Goal: Find contact information: Find contact information

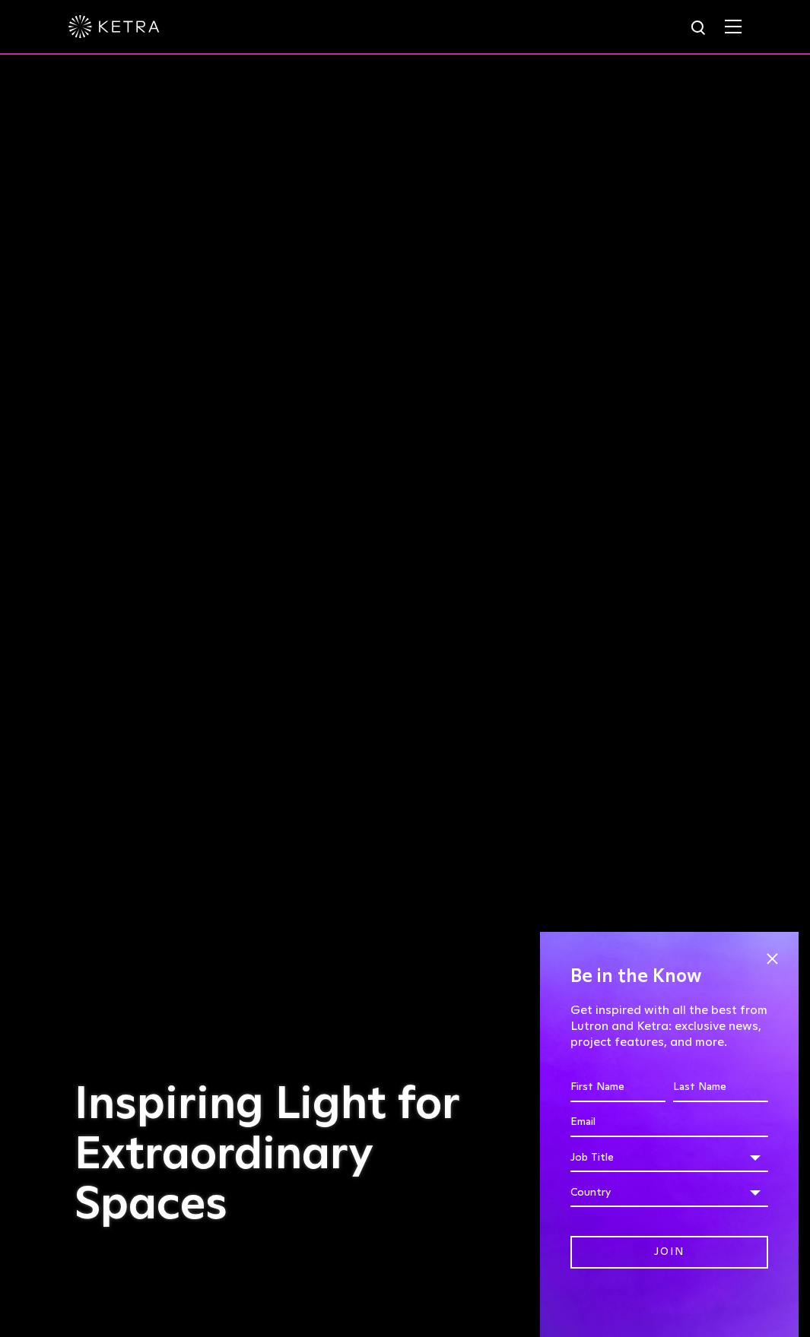
click at [741, 24] on img at bounding box center [733, 26] width 17 height 14
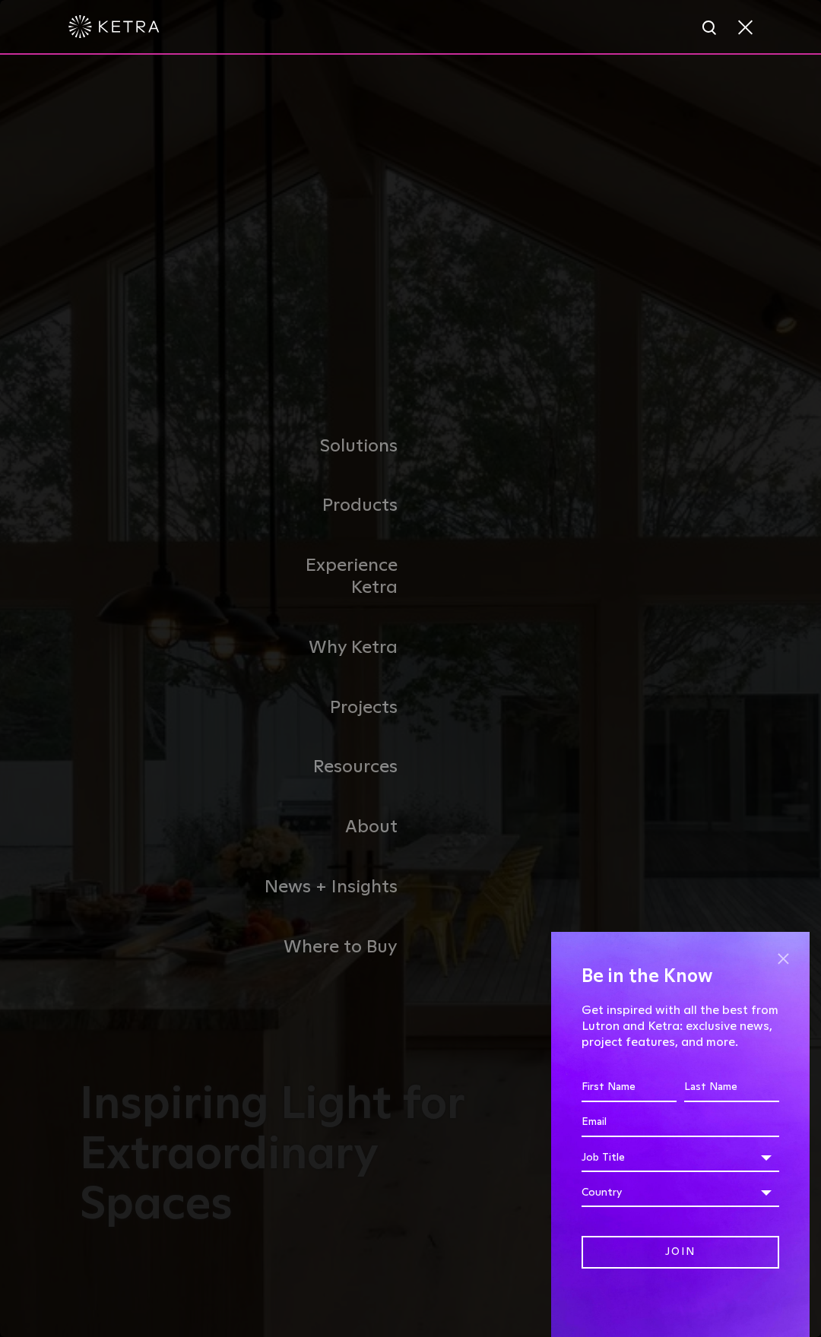
click at [783, 957] on span at bounding box center [783, 958] width 23 height 23
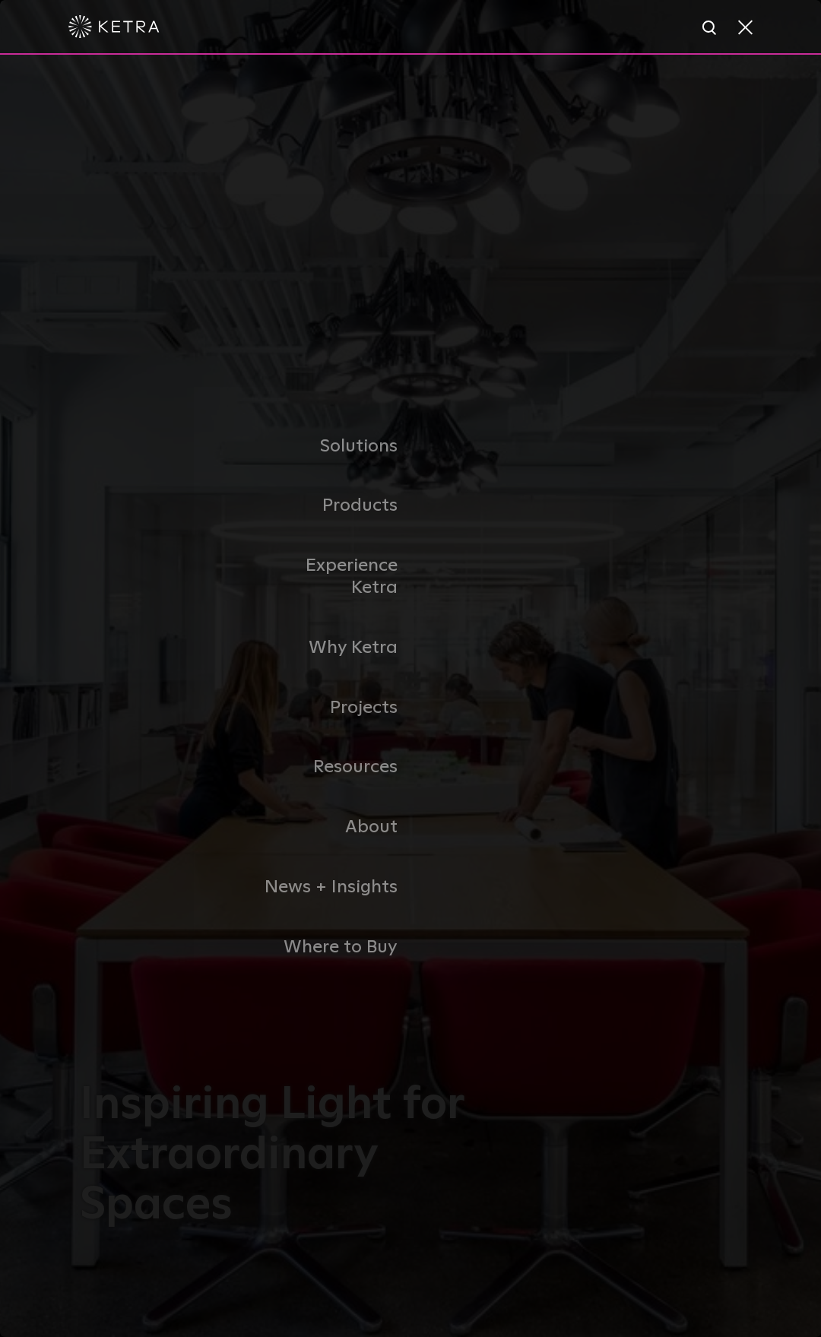
click at [750, 24] on span at bounding box center [744, 26] width 17 height 15
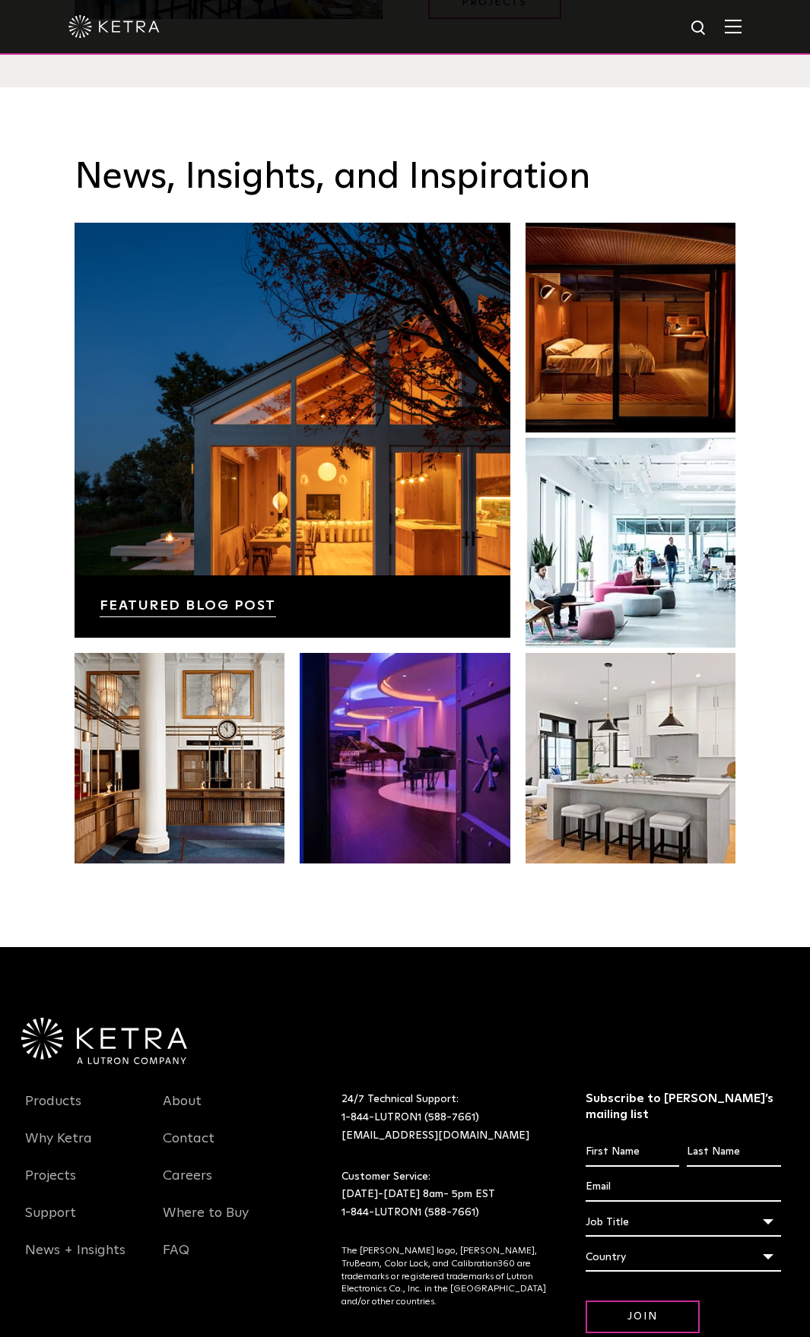
scroll to position [2913, 0]
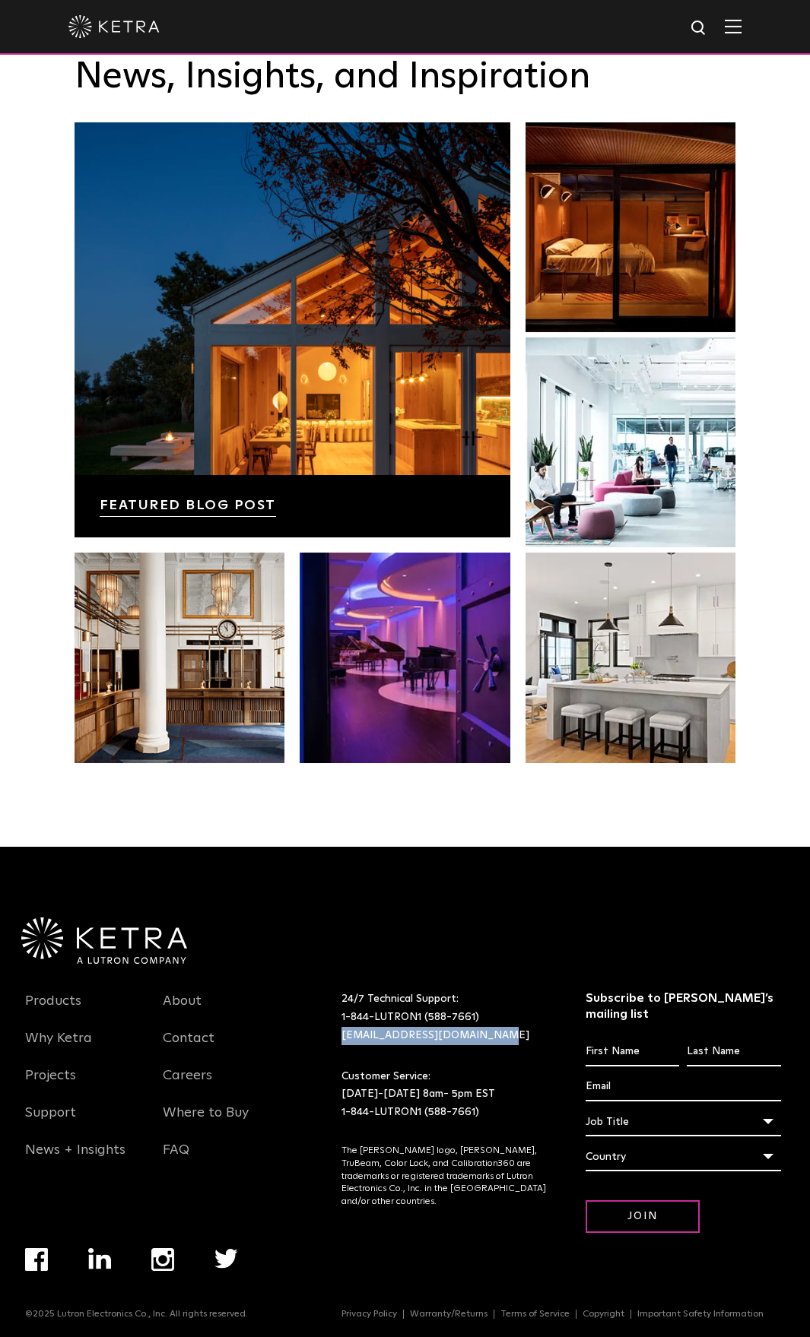
drag, startPoint x: 503, startPoint y: 1039, endPoint x: 339, endPoint y: 1041, distance: 164.2
click at [339, 1041] on div "24/7 Technical Support: 1-844-LUTRON1 (588-7661) [EMAIL_ADDRESS][DOMAIN_NAME]" at bounding box center [444, 1018] width 229 height 54
copy link "[EMAIL_ADDRESS][DOMAIN_NAME]"
click at [201, 1043] on link "Contact" at bounding box center [189, 1047] width 52 height 35
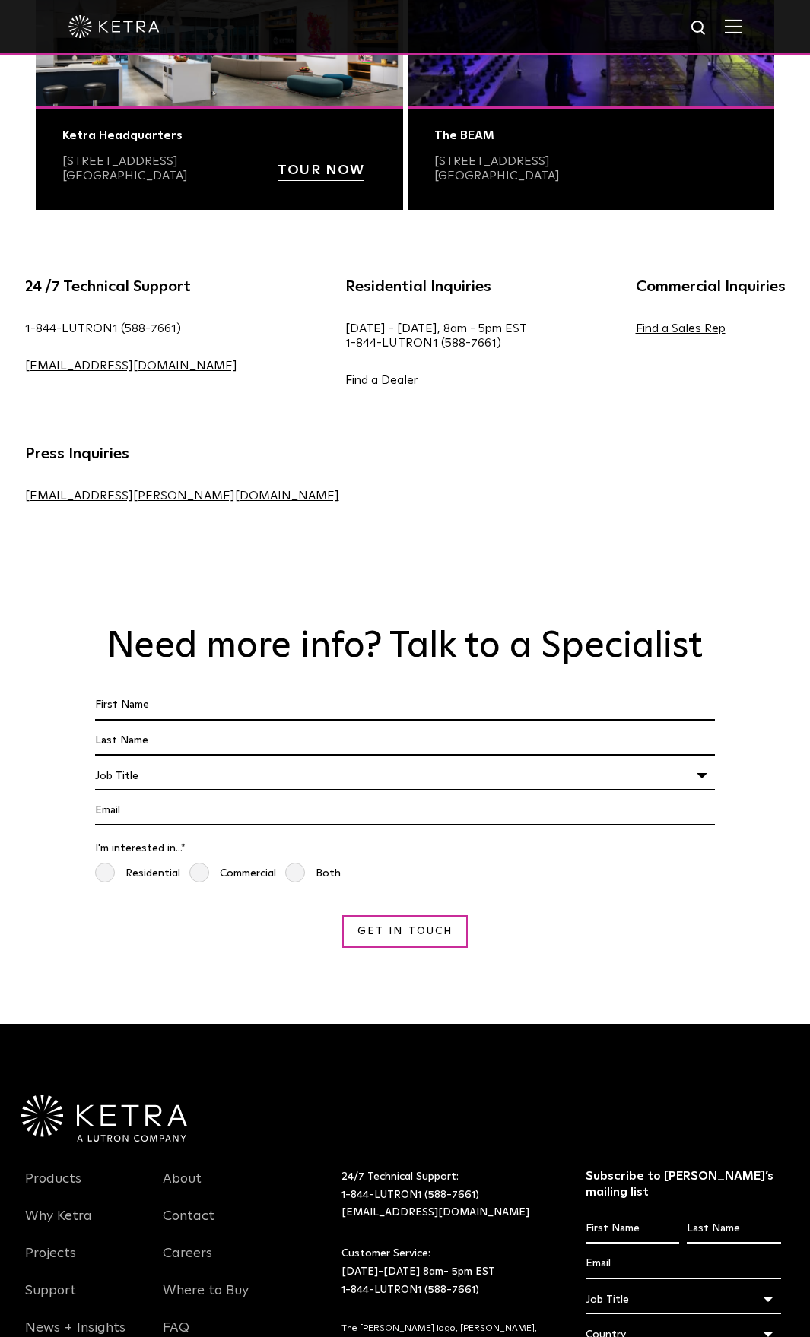
scroll to position [801, 0]
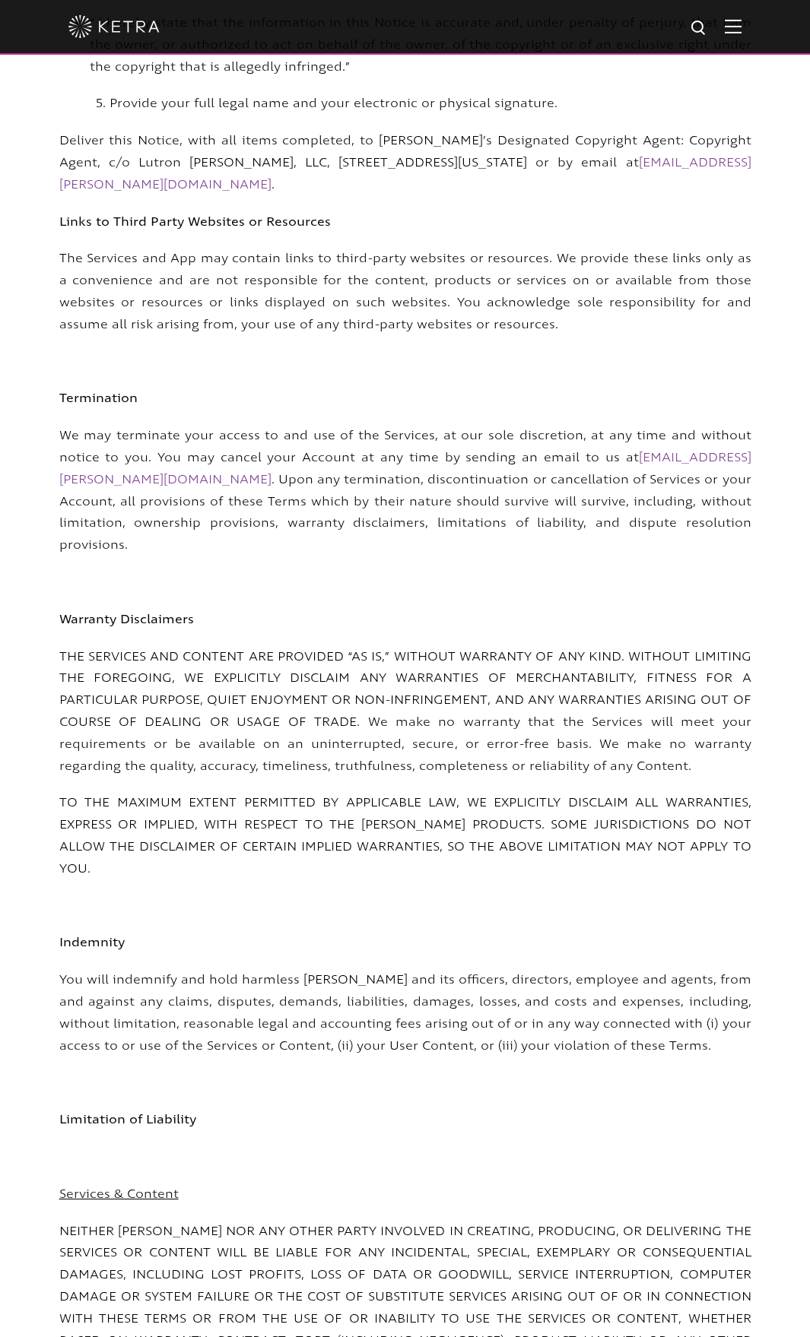
scroll to position [5930, 0]
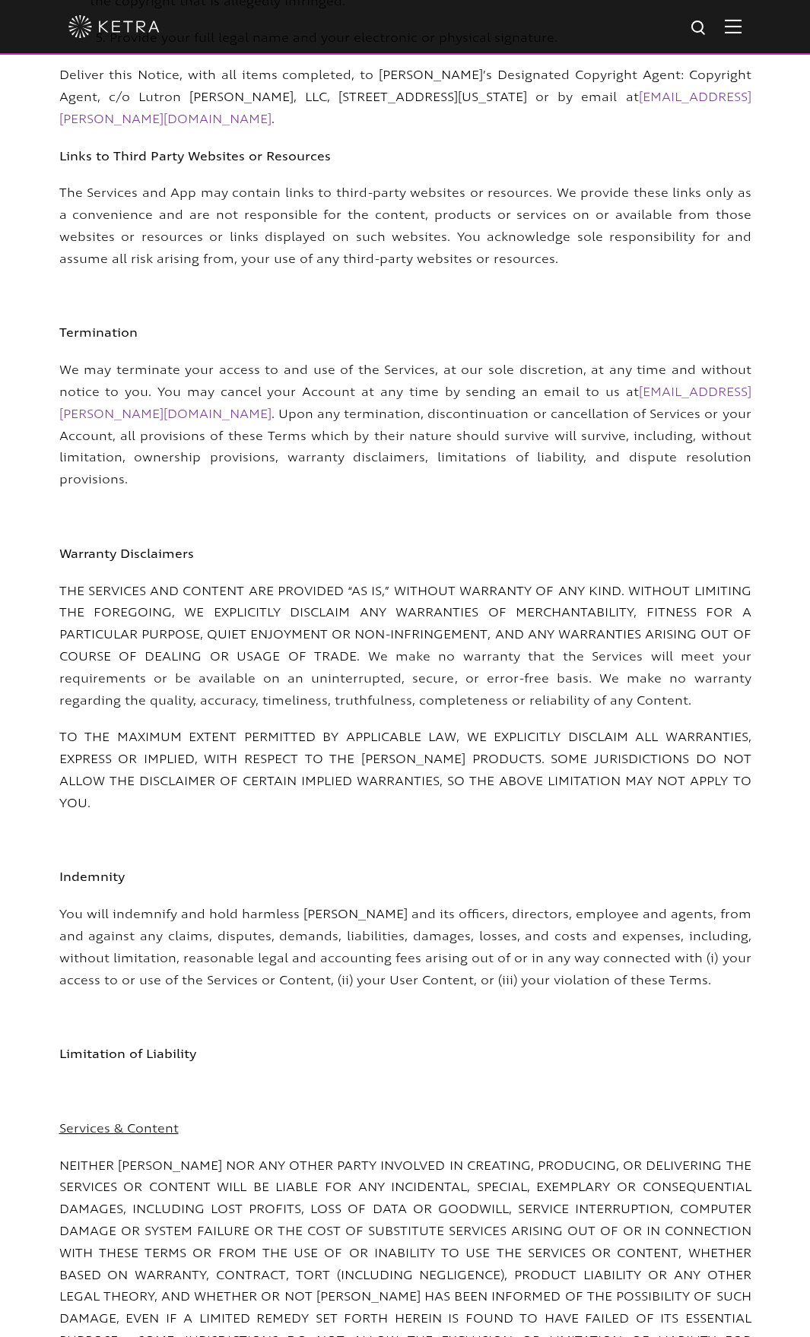
click at [583, 1081] on p at bounding box center [405, 1092] width 692 height 22
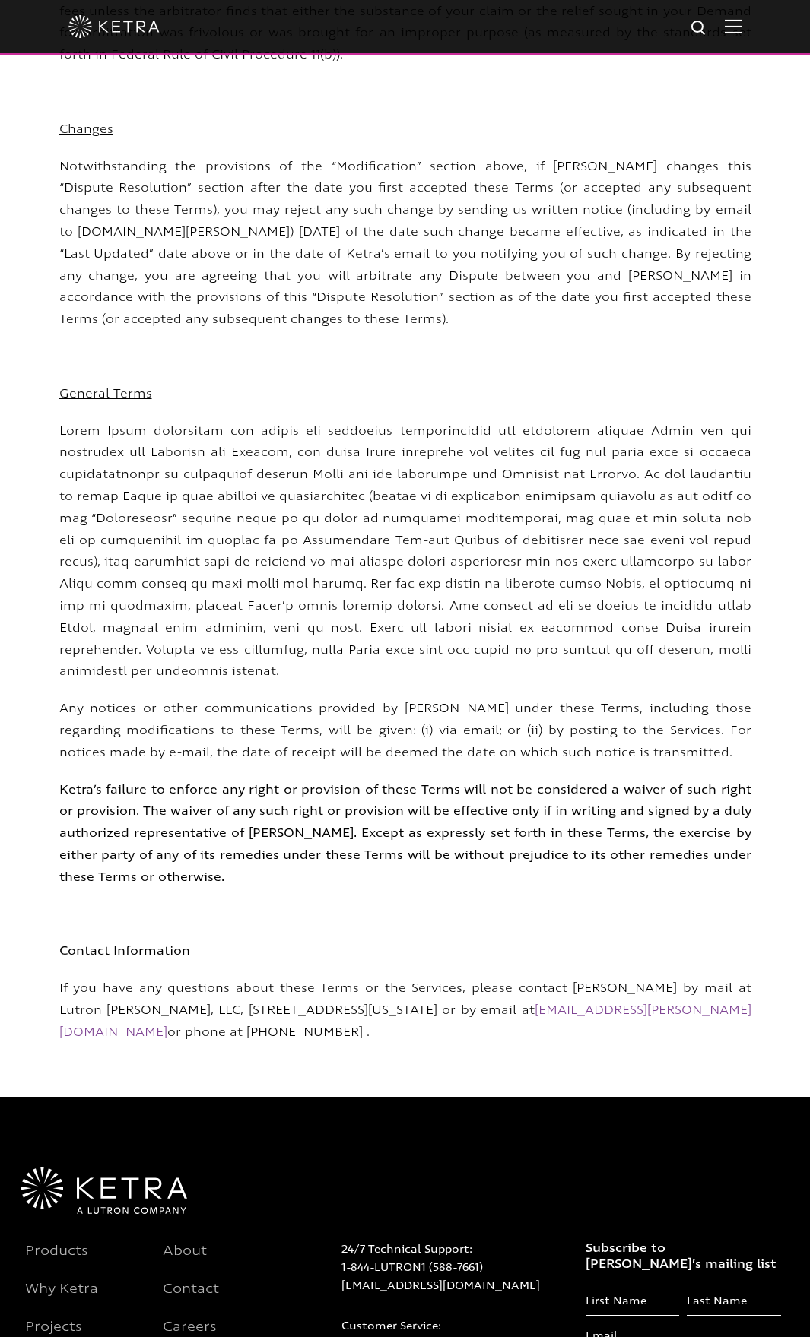
scroll to position [9731, 0]
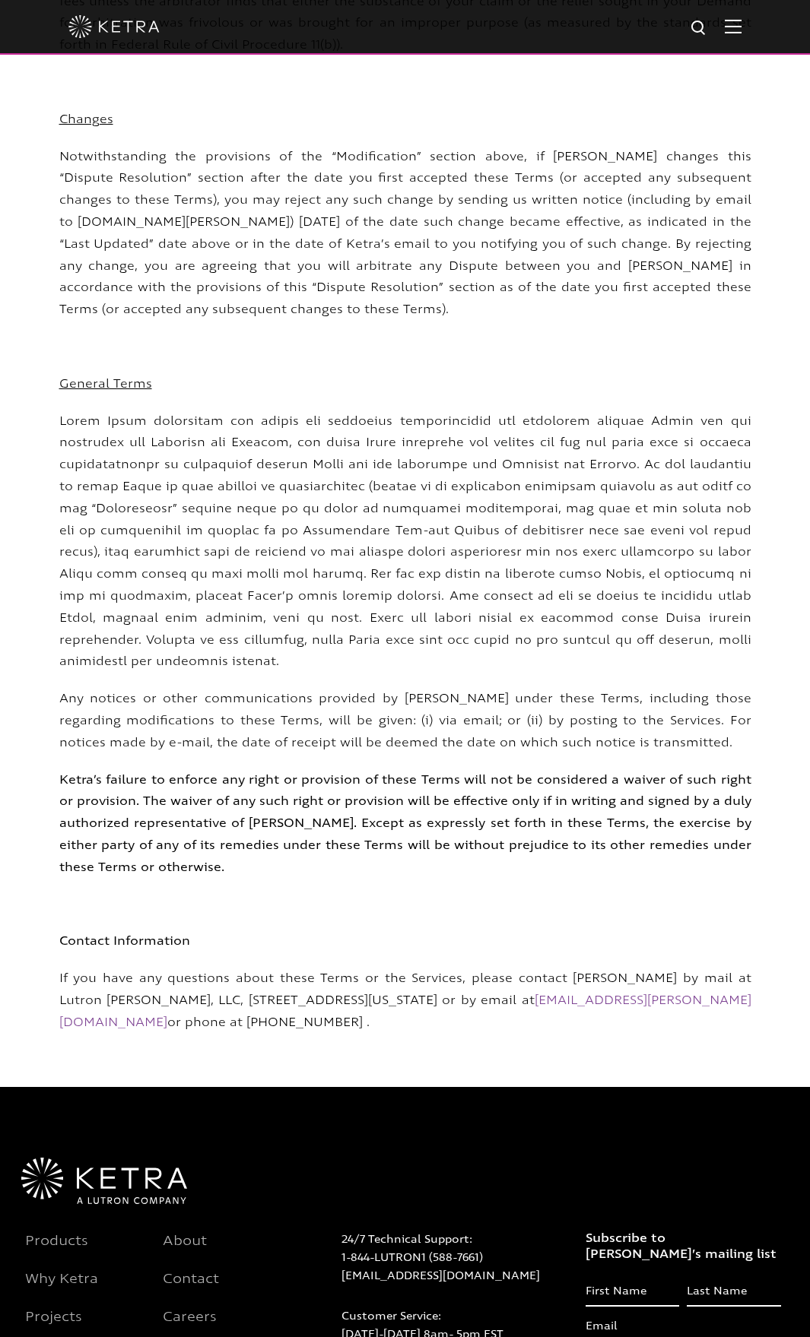
click at [87, 970] on span "If you have any questions about these Terms or the Services, please contact Ket…" at bounding box center [405, 1000] width 692 height 61
drag, startPoint x: 92, startPoint y: 781, endPoint x: 365, endPoint y: 787, distance: 273.0
click at [365, 970] on span "If you have any questions about these Terms or the Services, please contact Ket…" at bounding box center [405, 1000] width 692 height 61
copy span "6231 E. Stassney Lane, Building 13, Suite 400"
